Goal: Information Seeking & Learning: Find specific fact

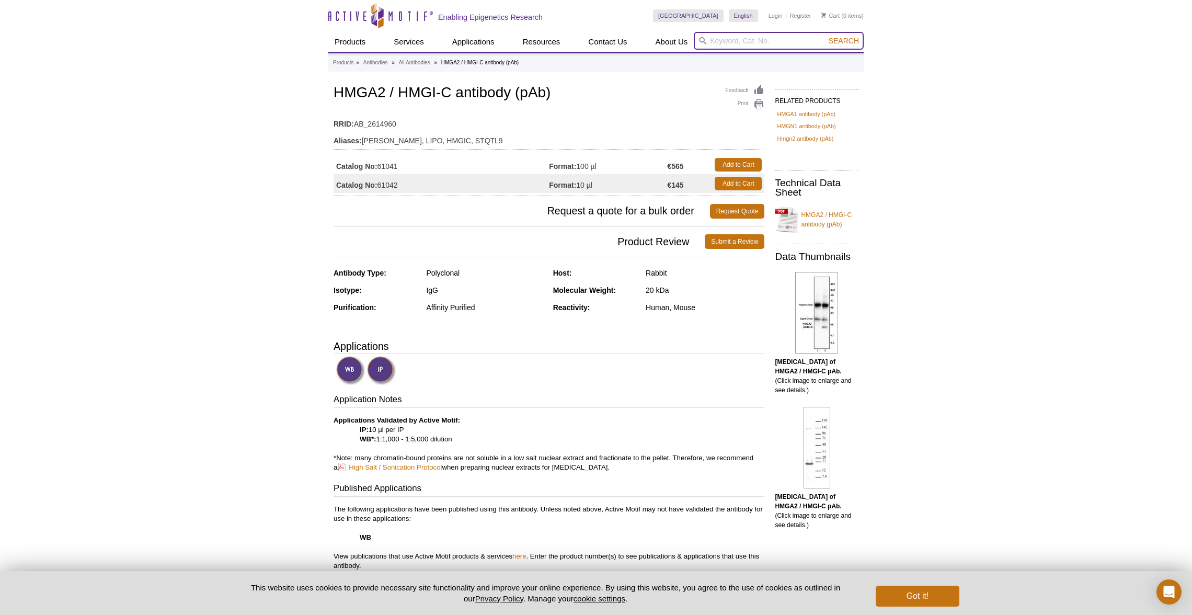
click at [771, 35] on input "search" at bounding box center [779, 41] width 170 height 18
type input "foxo1"
click at [825, 36] on button "Search" at bounding box center [843, 40] width 37 height 9
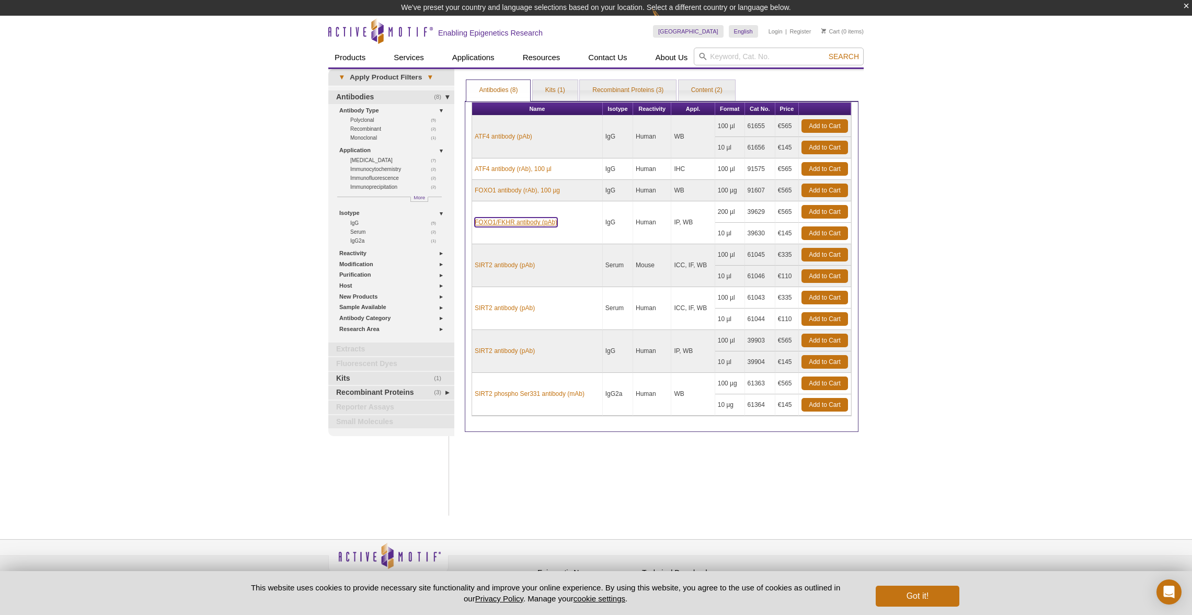
click at [522, 220] on link "FOXO1/FKHR antibody (pAb)" at bounding box center [516, 221] width 83 height 9
